Goal: Information Seeking & Learning: Check status

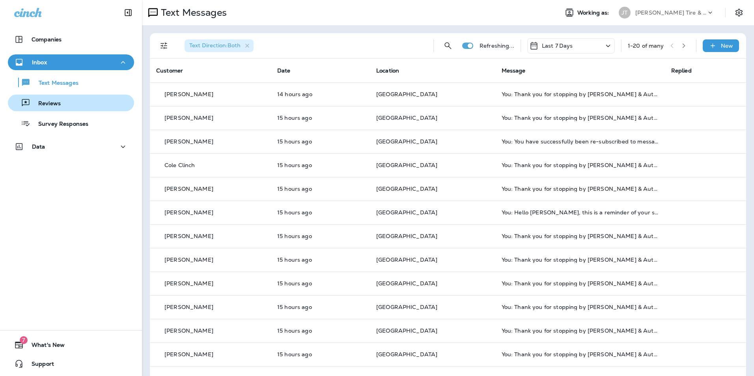
click at [50, 100] on p "Reviews" at bounding box center [45, 103] width 30 height 7
